Goal: Transaction & Acquisition: Download file/media

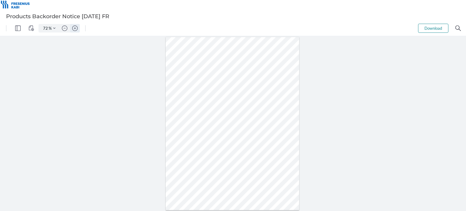
click at [77, 25] on img "Zoom in" at bounding box center [74, 27] width 5 height 5
click at [76, 27] on img "Zoom in" at bounding box center [74, 27] width 5 height 5
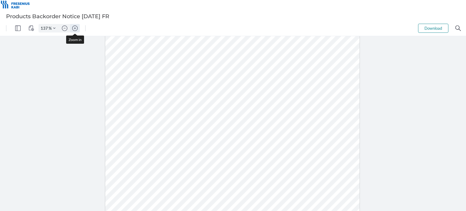
type input "162"
click at [436, 26] on button "Download" at bounding box center [433, 28] width 30 height 9
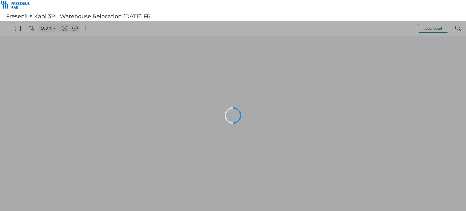
type input "72"
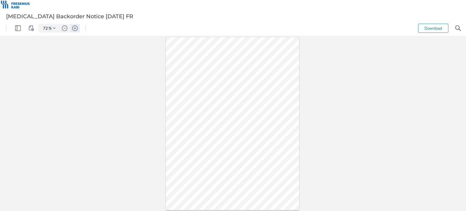
click at [74, 26] on img "Zoom in" at bounding box center [74, 27] width 5 height 5
click at [73, 26] on img "Zoom in" at bounding box center [74, 27] width 5 height 5
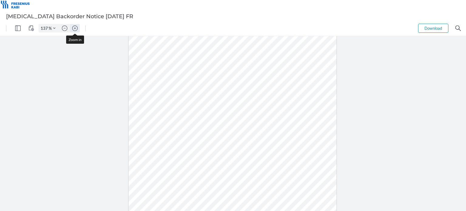
type input "162"
click at [434, 31] on button "Download" at bounding box center [433, 28] width 30 height 9
click at [74, 28] on img "Zoom in" at bounding box center [74, 27] width 5 height 5
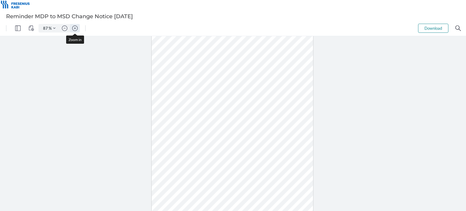
click at [74, 28] on img "Zoom in" at bounding box center [74, 27] width 5 height 5
type input "137"
click at [434, 28] on button "Download" at bounding box center [433, 28] width 30 height 9
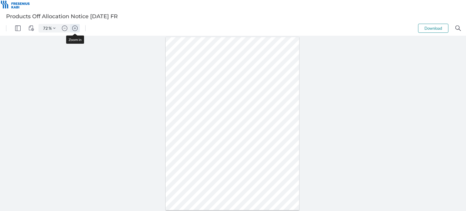
click at [76, 28] on img "Zoom in" at bounding box center [74, 27] width 5 height 5
type input "137"
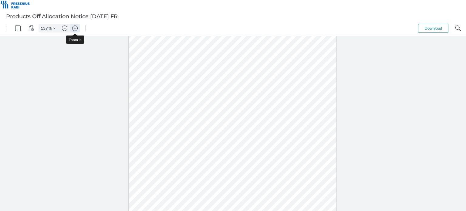
scroll to position [72, 0]
click at [441, 31] on button "Download" at bounding box center [433, 28] width 30 height 9
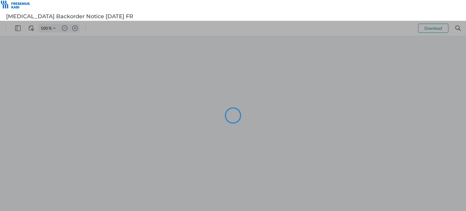
type input "72"
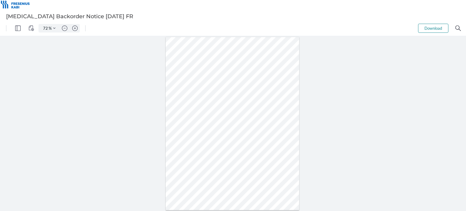
click at [435, 28] on button "Download" at bounding box center [433, 28] width 30 height 9
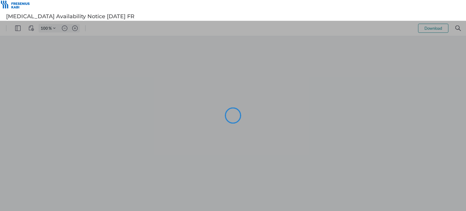
type input "72"
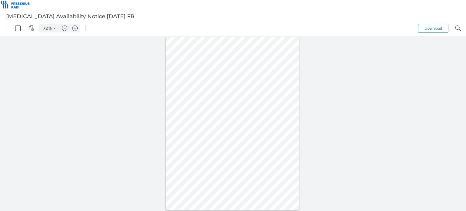
click at [436, 27] on button "Download" at bounding box center [433, 28] width 30 height 9
